Goal: Transaction & Acquisition: Register for event/course

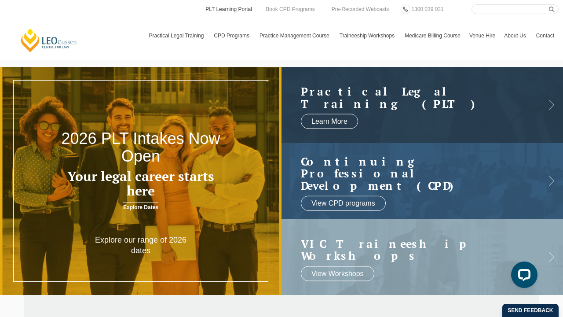
click at [239, 10] on link "PLT Learning Portal" at bounding box center [229, 9] width 48 height 10
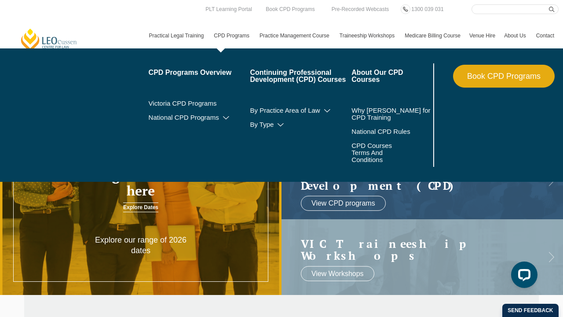
click at [521, 75] on link "Book CPD Programs" at bounding box center [504, 76] width 102 height 23
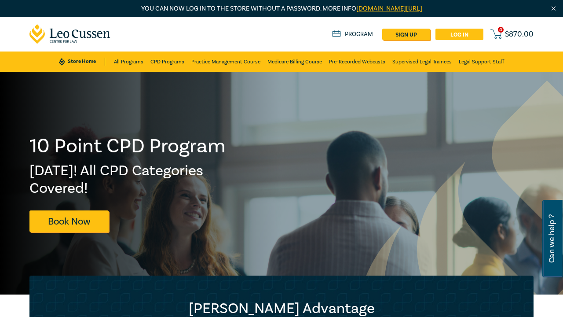
click at [471, 30] on link "Log in" at bounding box center [460, 34] width 48 height 11
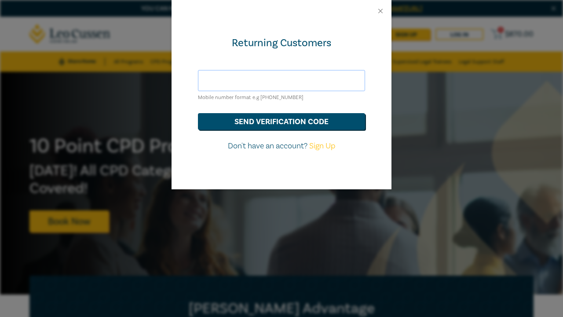
click at [321, 84] on input "text" at bounding box center [281, 80] width 167 height 21
type input "h"
click at [282, 121] on button "send verification code" at bounding box center [281, 121] width 167 height 17
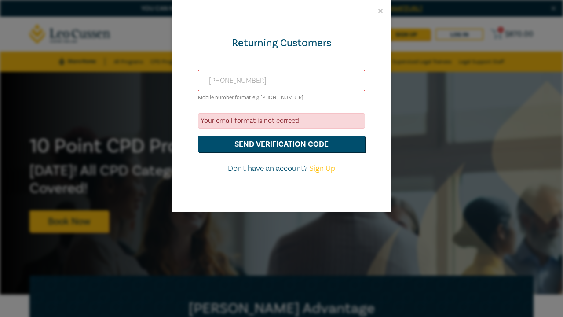
drag, startPoint x: 279, startPoint y: 79, endPoint x: 129, endPoint y: 89, distance: 150.4
click at [129, 89] on div "Returning Customers |+61423488916 Mobile number format e.g +61 000000000 Your e…" at bounding box center [281, 158] width 563 height 317
type input "|"
type input "hazelondari@gmail.com"
click at [282, 143] on button "send verification code" at bounding box center [281, 144] width 167 height 17
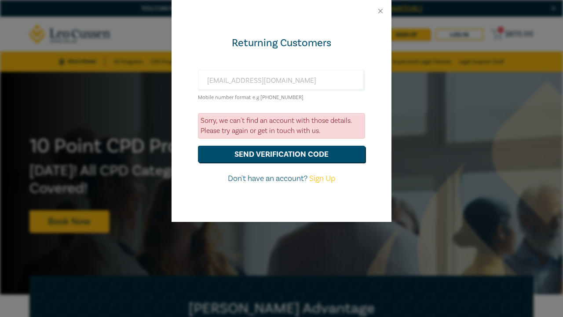
click at [323, 179] on link "Sign Up" at bounding box center [322, 178] width 26 height 10
select select "AU"
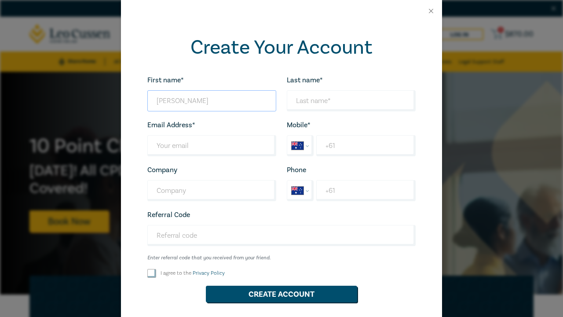
type input "Hazel"
type input "Ondari"
type input "hazelondari@gmail.com"
click at [336, 146] on input "+61" at bounding box center [365, 145] width 99 height 21
type input "+61 423 488 916"
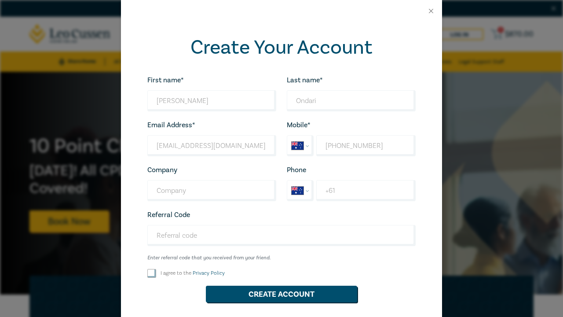
click at [147, 275] on div "I agree to the Privacy Policy" at bounding box center [211, 273] width 139 height 9
click at [150, 271] on input "I agree to the Privacy Policy" at bounding box center [151, 273] width 9 height 9
checkbox input "true"
click at [274, 297] on button "Create Account" at bounding box center [281, 294] width 151 height 17
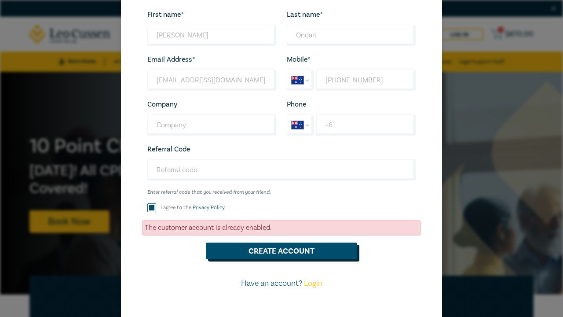
scroll to position [67, 0]
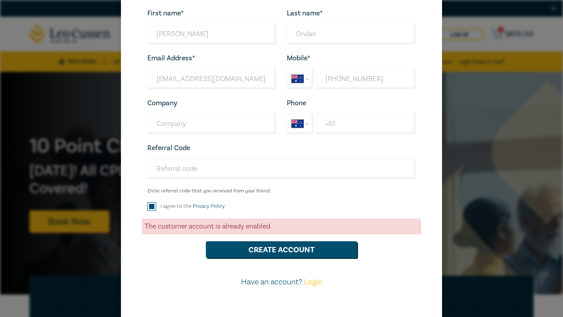
click at [317, 281] on link "Login" at bounding box center [313, 282] width 18 height 10
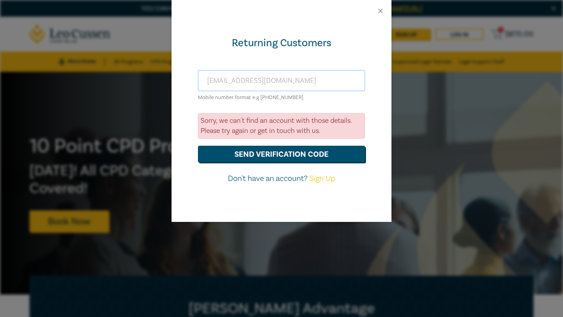
click at [273, 77] on input "hazelondari@gmail.com" at bounding box center [281, 80] width 167 height 21
type input "h"
type input "+61 423488916"
click at [282, 153] on button "send verification code" at bounding box center [281, 154] width 167 height 17
